Goal: Information Seeking & Learning: Understand process/instructions

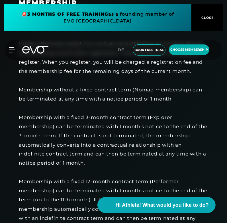
scroll to position [455, 0]
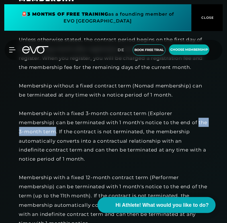
drag, startPoint x: 19, startPoint y: 142, endPoint x: 65, endPoint y: 139, distance: 46.1
click at [65, 139] on div "Unless otherwise stated, the contract period begins on the first day of the fol…" at bounding box center [113, 149] width 189 height 229
click at [72, 139] on div "Unless otherwise stated, the contract period begins on the first day of the fol…" at bounding box center [113, 149] width 189 height 229
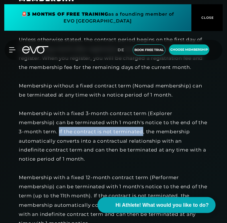
drag, startPoint x: 68, startPoint y: 140, endPoint x: 153, endPoint y: 140, distance: 84.4
click at [153, 140] on div "Unless otherwise stated, the contract period begins on the first day of the fol…" at bounding box center [113, 149] width 189 height 229
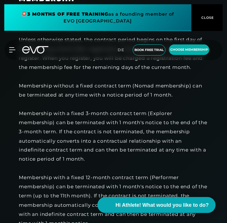
drag, startPoint x: 40, startPoint y: 147, endPoint x: 30, endPoint y: 149, distance: 10.7
click at [40, 147] on div "Unless otherwise stated, the contract period begins on the first day of the fol…" at bounding box center [113, 149] width 189 height 229
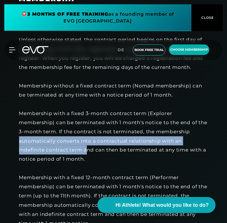
drag, startPoint x: 18, startPoint y: 150, endPoint x: 88, endPoint y: 158, distance: 70.4
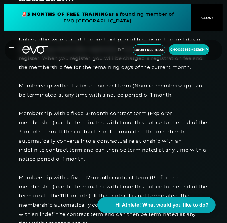
click at [92, 166] on div "Unless otherwise stated, the contract period begins on the first day of the fol…" at bounding box center [113, 149] width 189 height 229
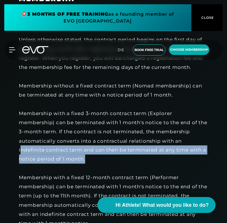
drag, startPoint x: 88, startPoint y: 168, endPoint x: 20, endPoint y: 156, distance: 69.0
click at [20, 156] on div "Unless otherwise stated, the contract period begins on the first day of the fol…" at bounding box center [113, 149] width 189 height 229
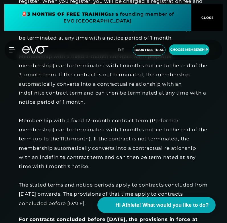
click at [54, 131] on div "Unless otherwise stated, the contract period begins on the first day of the fol…" at bounding box center [113, 92] width 189 height 229
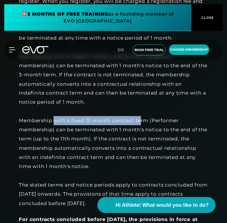
drag, startPoint x: 54, startPoint y: 131, endPoint x: 141, endPoint y: 128, distance: 87.1
click at [141, 128] on div "Unless otherwise stated, the contract period begins on the first day of the fol…" at bounding box center [113, 92] width 189 height 229
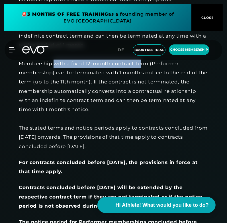
scroll to position [597, 0]
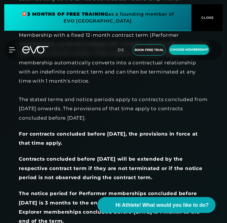
click at [80, 148] on div "For contracts concluded before [DATE], the provisions in force at that time app…" at bounding box center [113, 138] width 189 height 18
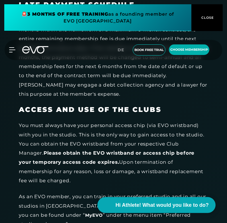
scroll to position [1166, 0]
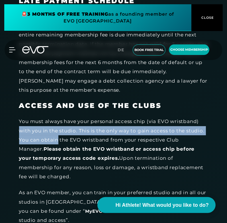
drag, startPoint x: 19, startPoint y: 130, endPoint x: 57, endPoint y: 140, distance: 39.2
click at [57, 140] on div "You must always have your personal access chip (via EVO wristband) with you in …" at bounding box center [113, 149] width 189 height 64
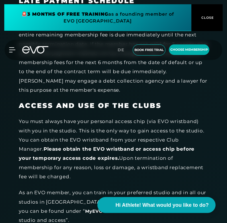
click at [70, 137] on div "You must always have your personal access chip (via EVO wristband) with you in …" at bounding box center [113, 149] width 189 height 64
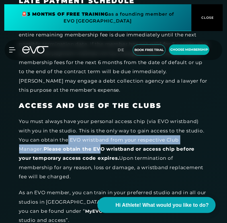
drag, startPoint x: 69, startPoint y: 138, endPoint x: 67, endPoint y: 147, distance: 9.3
click at [73, 147] on div "You must always have your personal access chip (via EVO wristband) with you in …" at bounding box center [113, 149] width 189 height 64
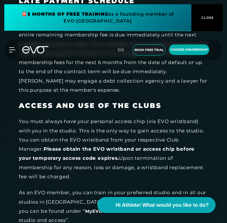
click at [54, 143] on div "You must always have your personal access chip (via EVO wristband) with you in …" at bounding box center [113, 149] width 189 height 64
drag, startPoint x: 18, startPoint y: 156, endPoint x: 62, endPoint y: 175, distance: 47.4
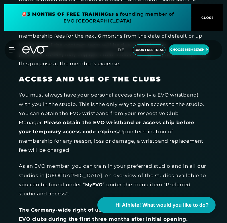
scroll to position [1194, 0]
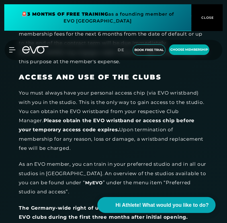
click at [38, 174] on div "As an EVO member, you can train in your preferred studio and in all our studios…" at bounding box center [113, 177] width 189 height 37
click at [61, 175] on div "As an EVO member, you can train in your preferred studio and in all our studios…" at bounding box center [113, 177] width 189 height 37
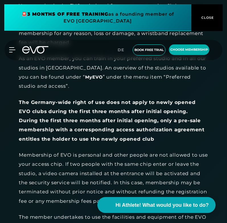
scroll to position [1279, 0]
